Goal: Navigation & Orientation: Find specific page/section

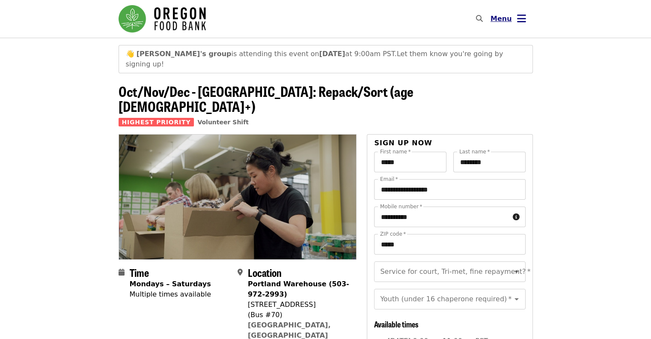
click at [517, 17] on icon "bars icon" at bounding box center [521, 18] width 9 height 12
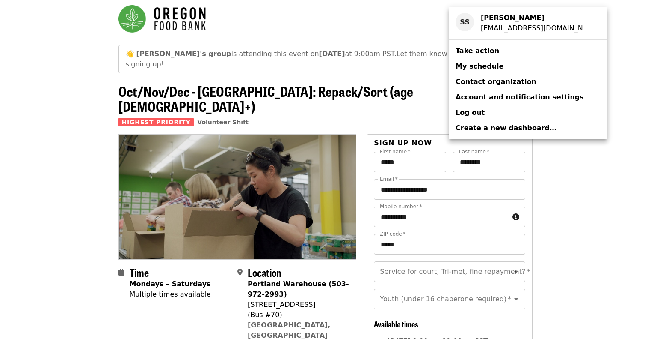
click at [488, 68] on span "My schedule" at bounding box center [480, 66] width 48 height 8
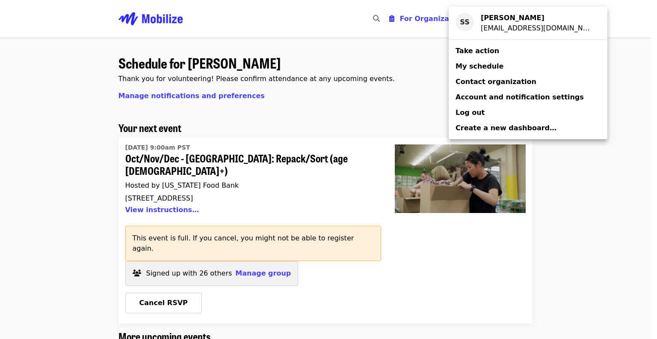
click at [254, 250] on div "Account menu" at bounding box center [328, 169] width 657 height 339
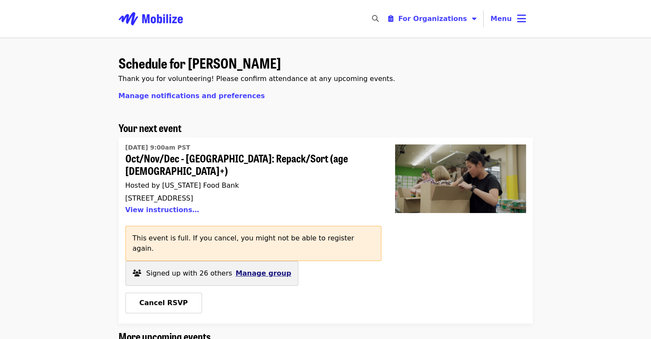
click at [254, 269] on span "Manage group" at bounding box center [263, 273] width 56 height 8
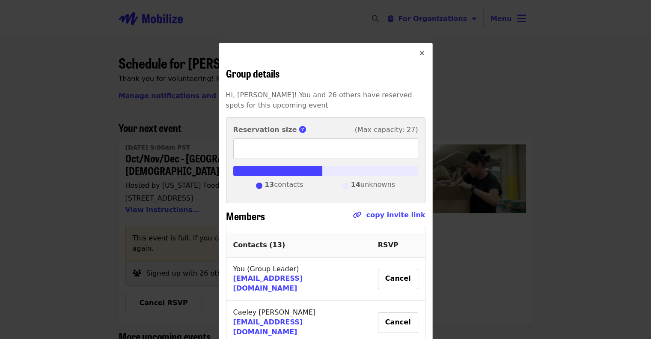
click at [419, 55] on icon "times icon" at bounding box center [421, 53] width 5 height 8
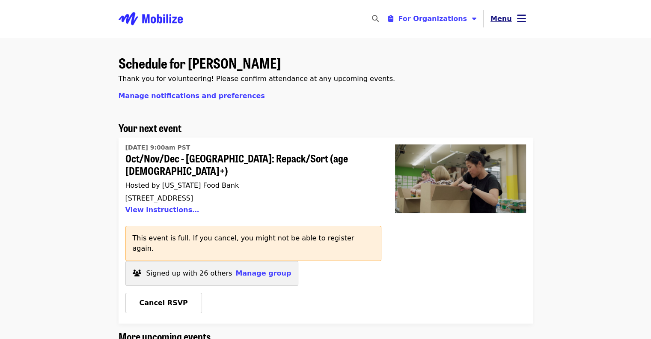
click at [510, 15] on span "Menu" at bounding box center [501, 19] width 21 height 8
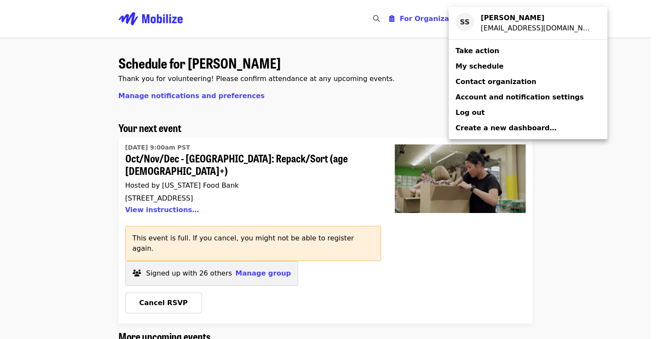
click at [476, 114] on span "Log out" at bounding box center [470, 112] width 29 height 8
